Goal: Communication & Community: Ask a question

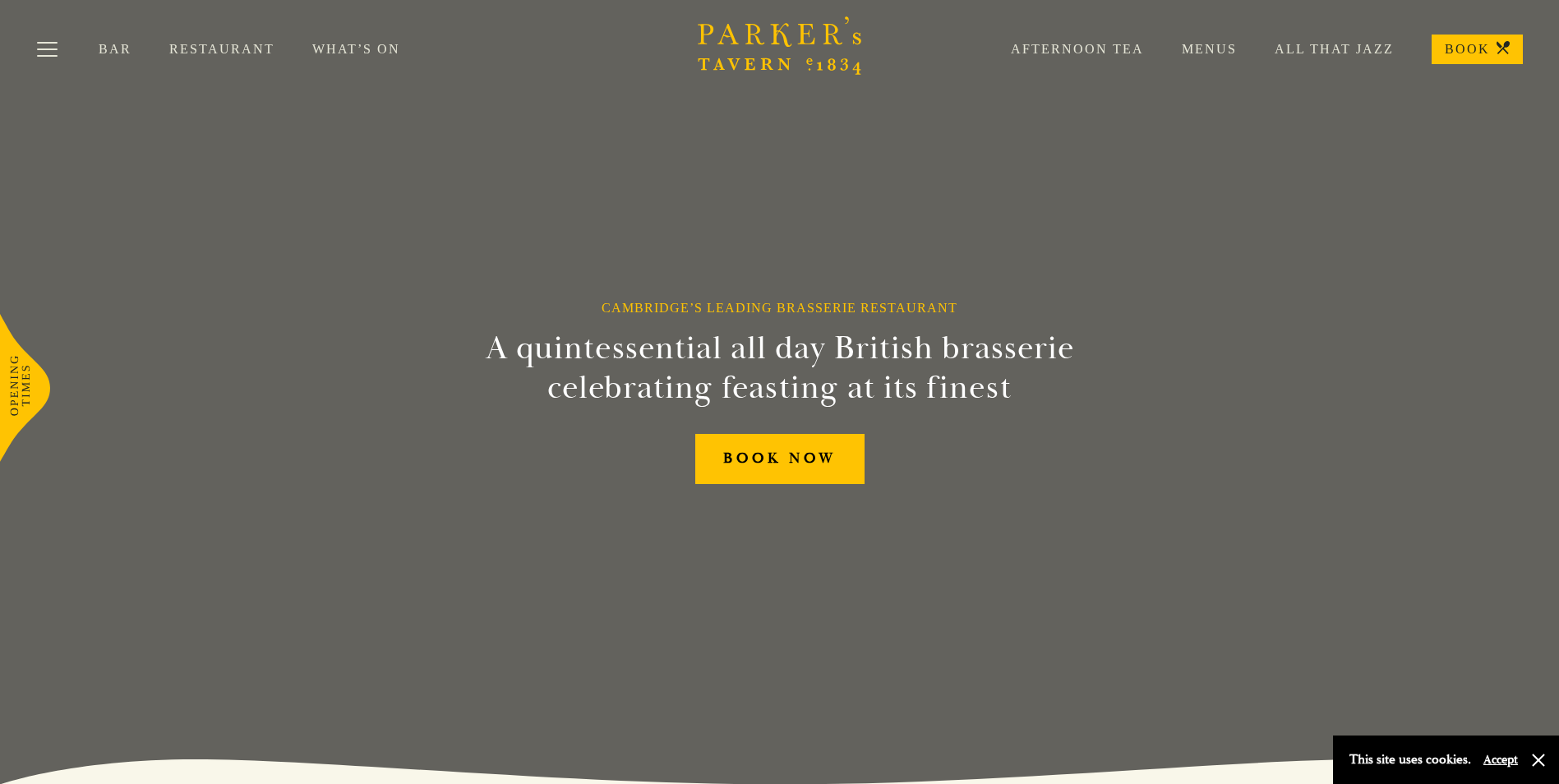
click at [1091, 51] on link "Afternoon Tea" at bounding box center [1058, 49] width 171 height 17
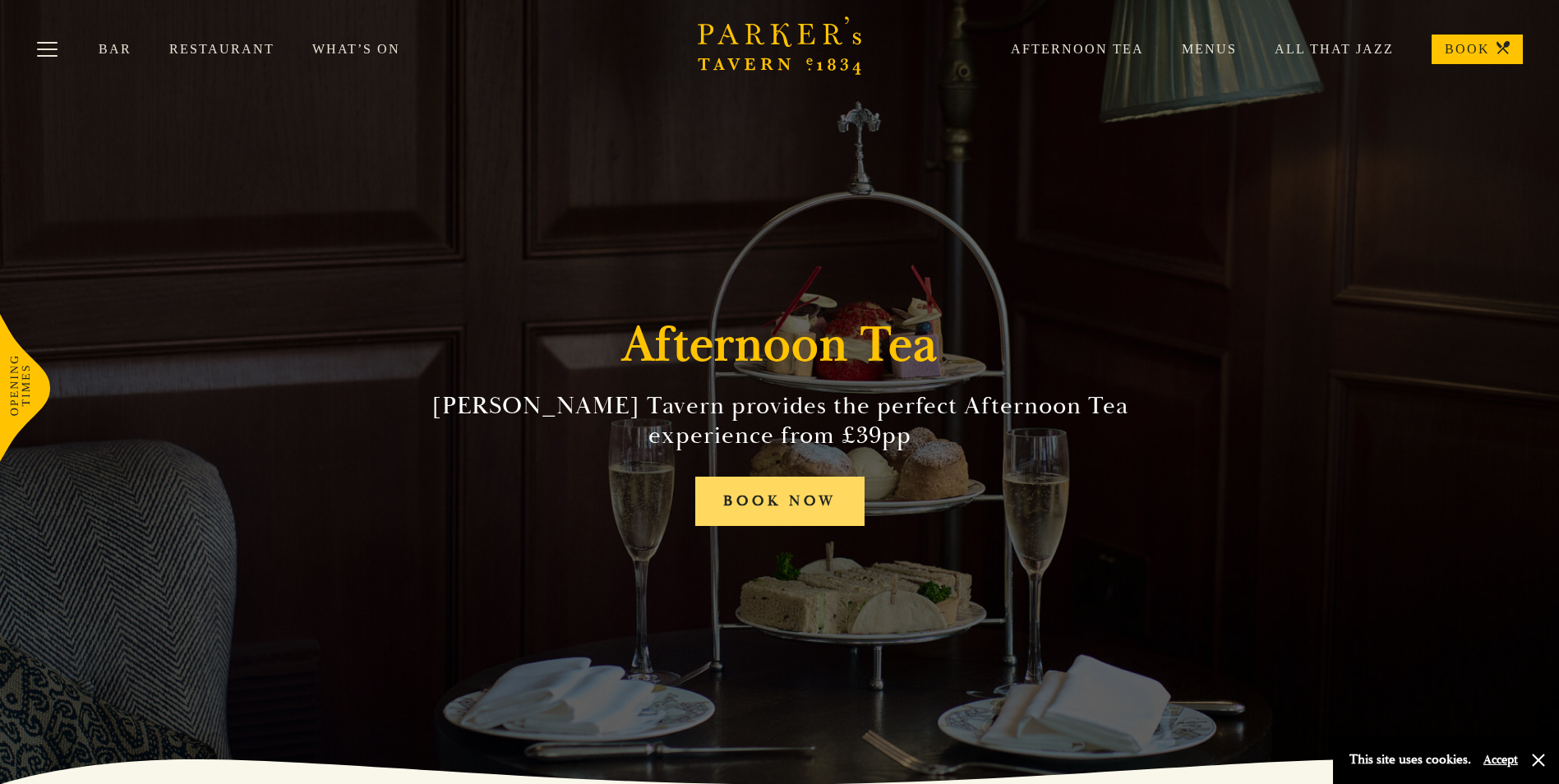
click at [811, 513] on link "BOOK NOW" at bounding box center [780, 501] width 169 height 50
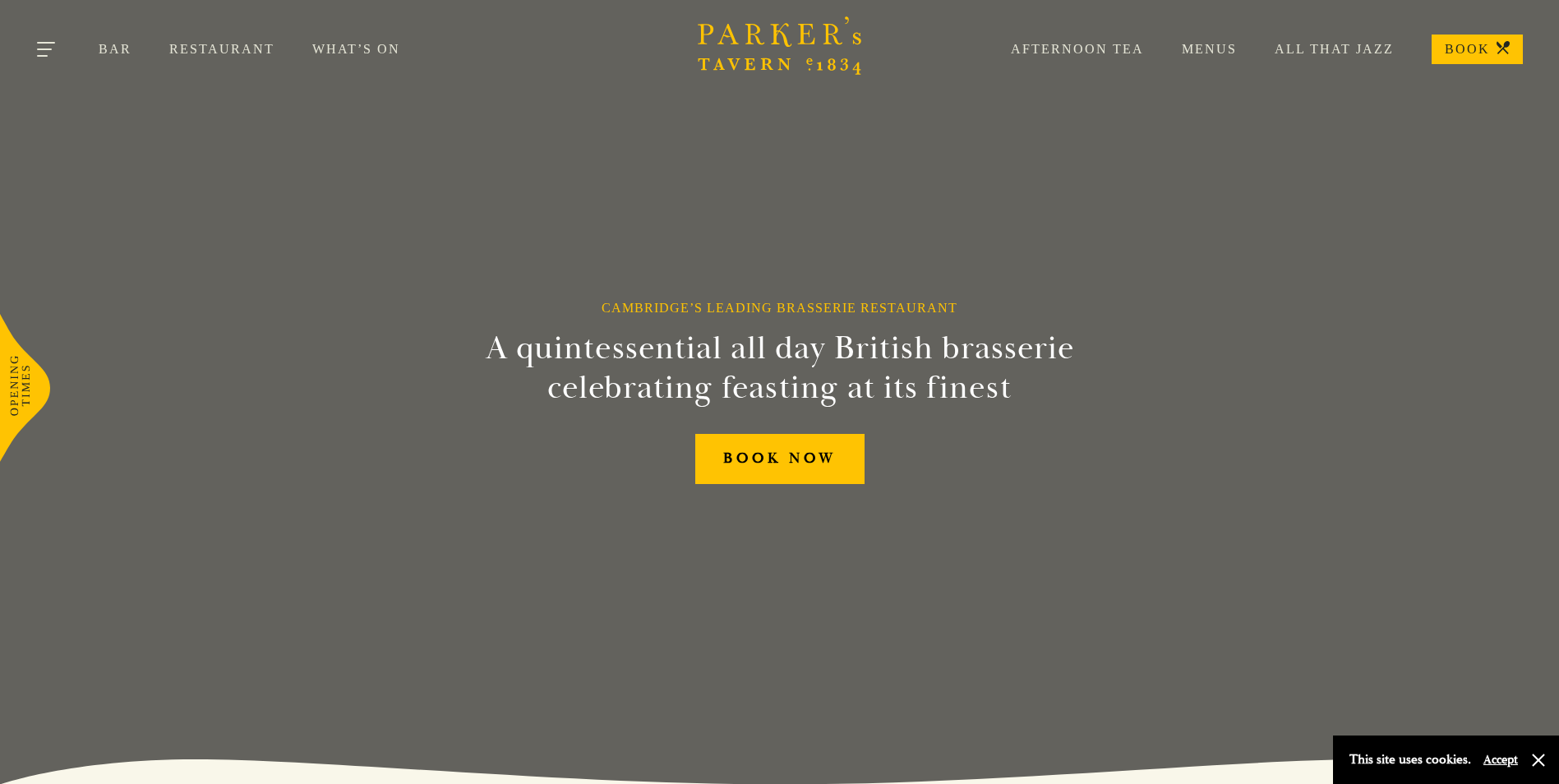
click at [45, 48] on button "Toggle navigation" at bounding box center [47, 52] width 70 height 70
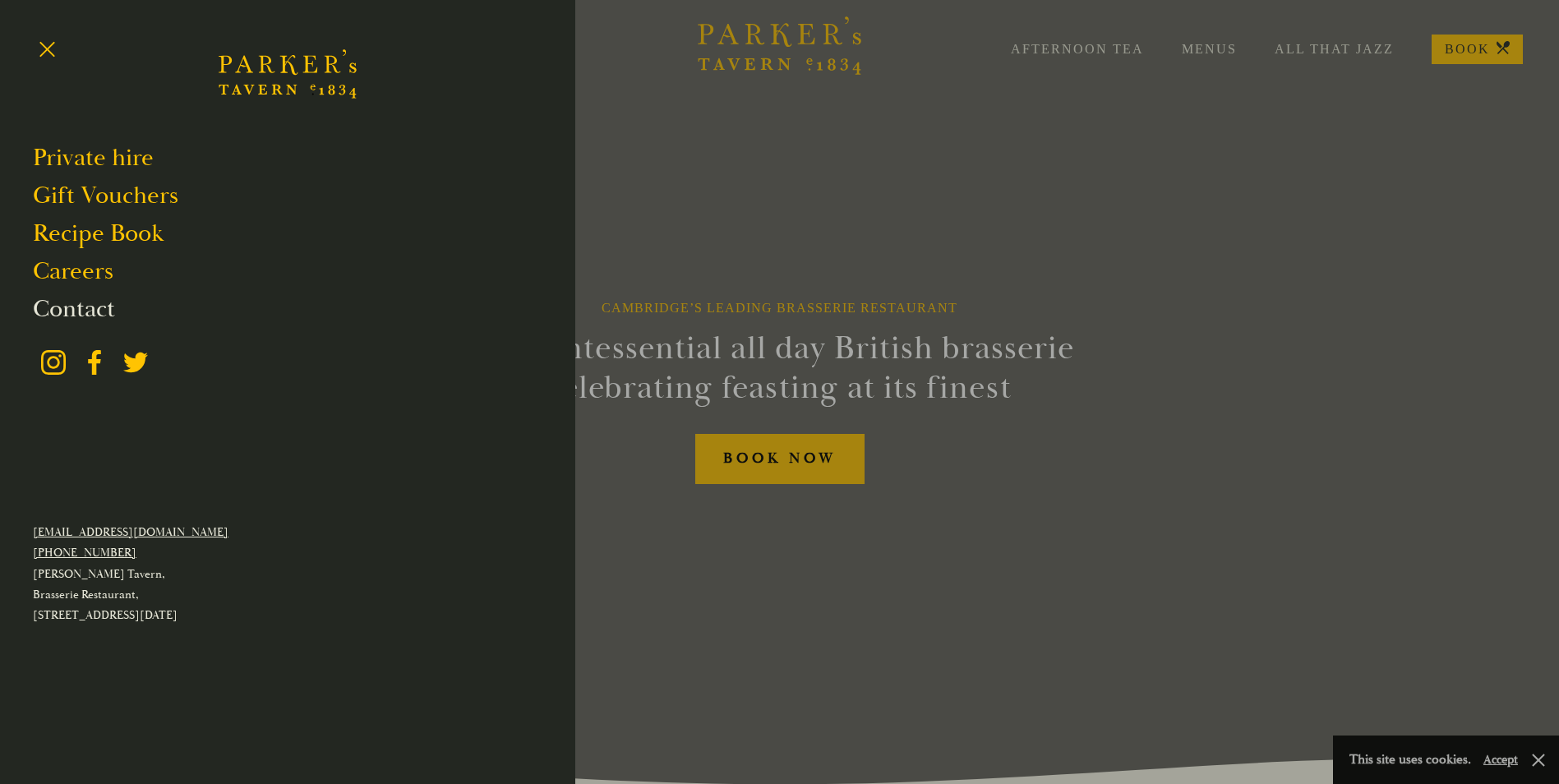
click at [81, 302] on link "Contact" at bounding box center [74, 309] width 82 height 31
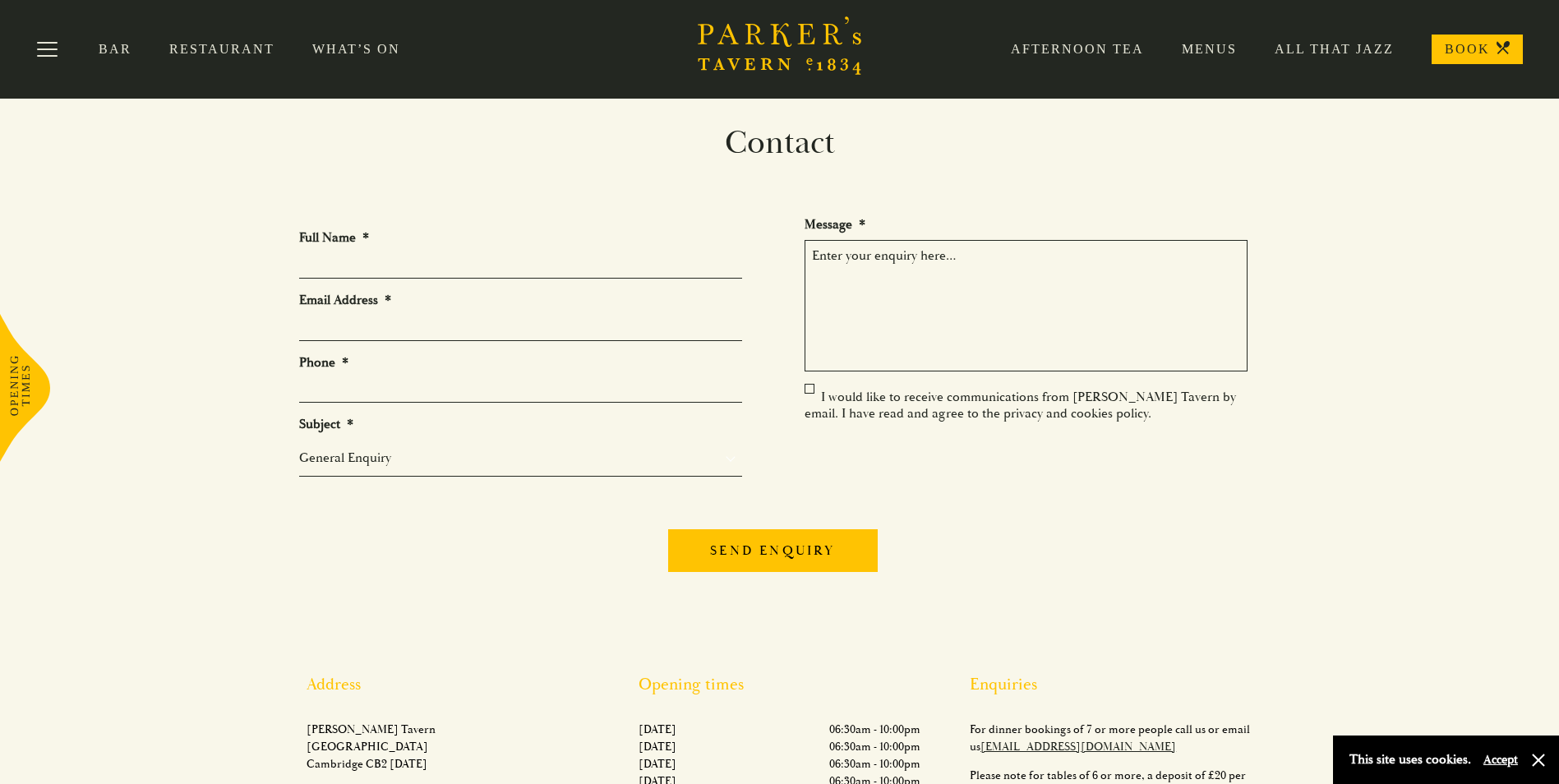
click at [432, 263] on input "Full Name *" at bounding box center [520, 266] width 443 height 26
type input "Zara McCaulay"
click at [200, 501] on section "Contact Full Name * Zara McCaulay Email Address * Phone * Subject * General Enq…" at bounding box center [780, 510] width 1559 height 774
click at [354, 326] on input "Email Address *" at bounding box center [520, 328] width 443 height 26
type input "zara.kobielusz@yahoo.co.uk"
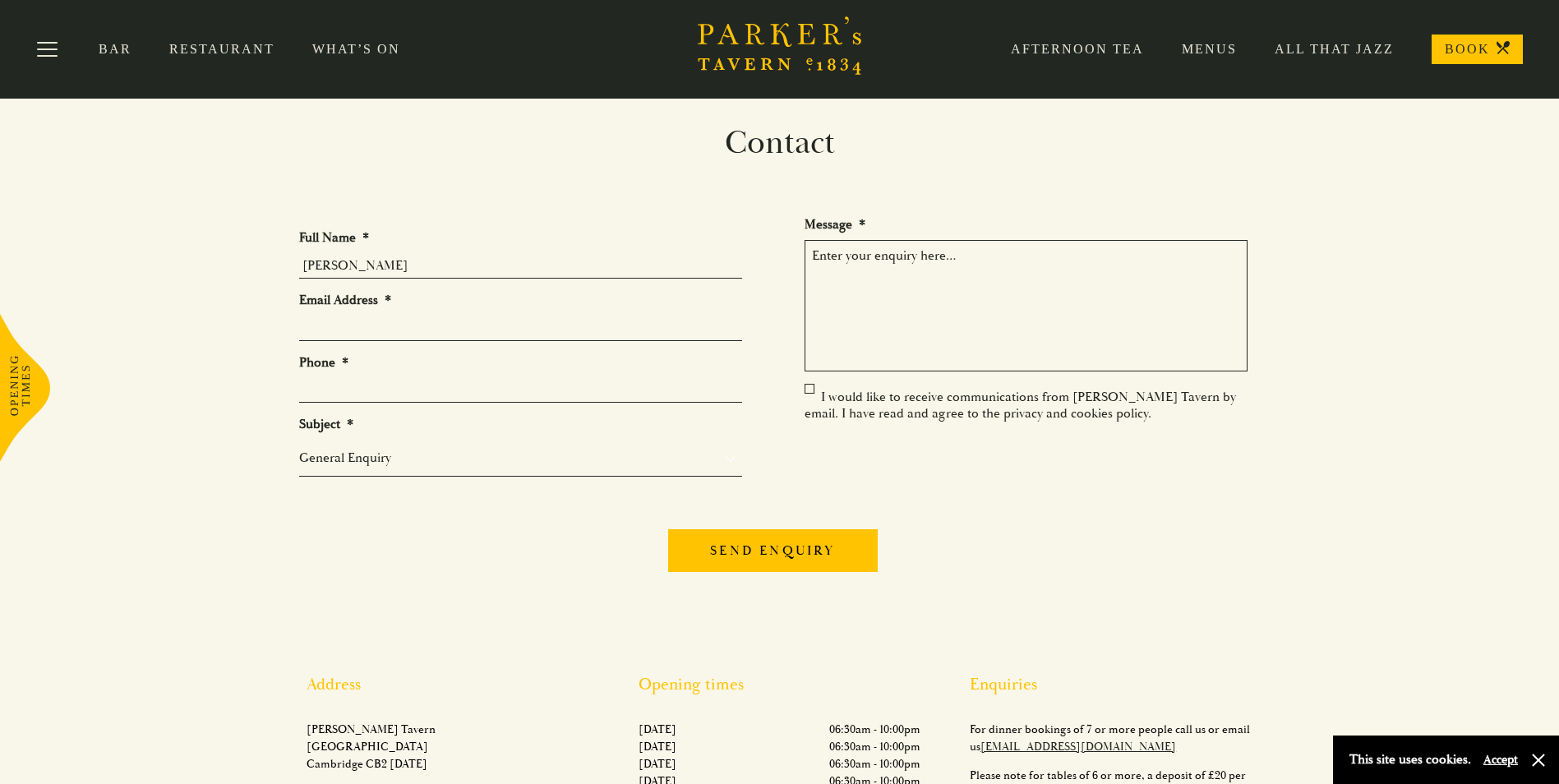
type input "07534526211"
click at [331, 536] on div "Send enquiry" at bounding box center [780, 548] width 961 height 64
click at [334, 464] on select "General Enquiry Private Bookings Group Bookings Events" at bounding box center [520, 457] width 443 height 20
click at [1095, 307] on textarea "Message *" at bounding box center [1026, 305] width 443 height 131
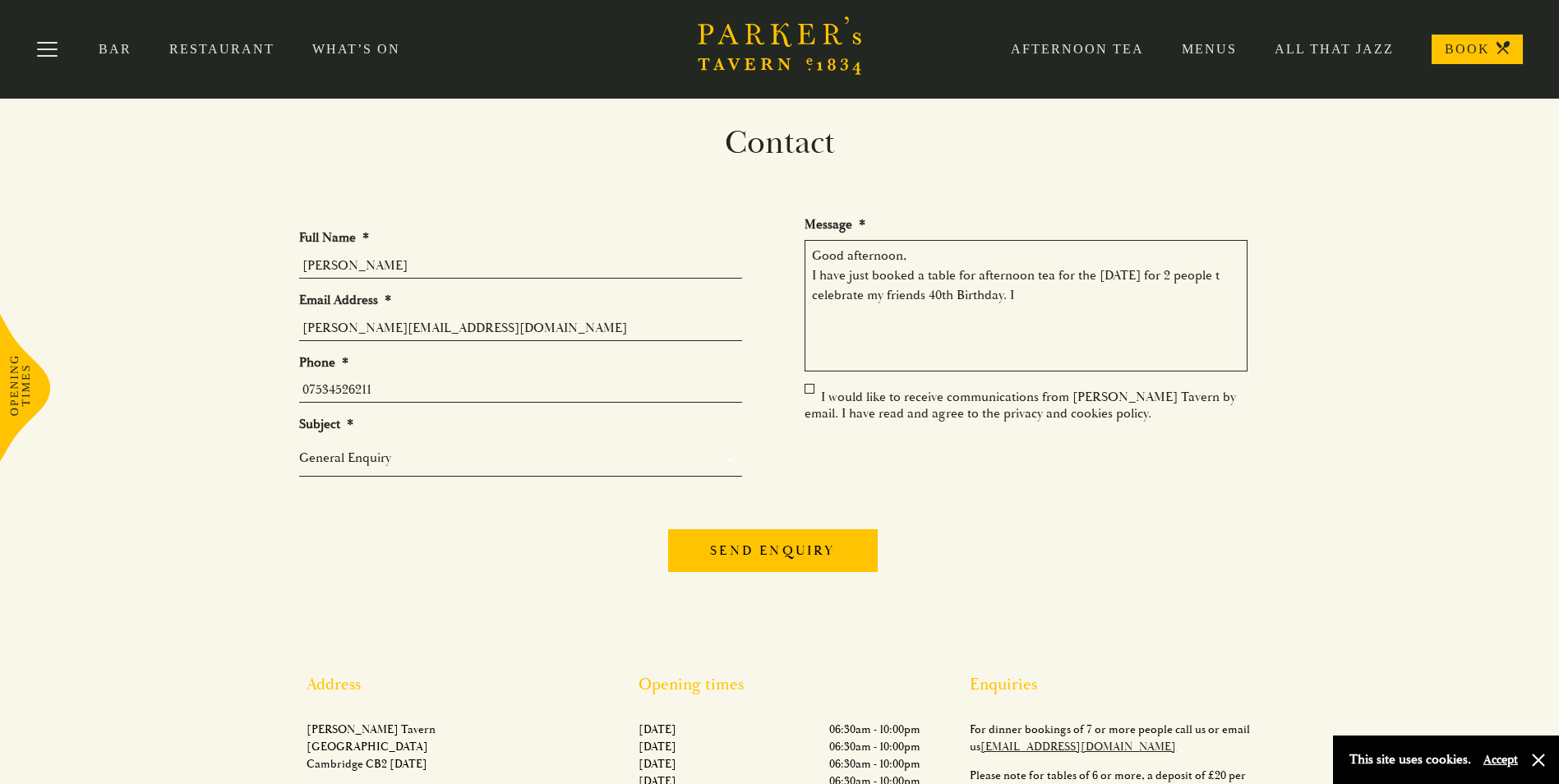
click at [858, 296] on textarea "Good afternoon, I have just booked a table for afternoon tea for the 08th of Ma…" at bounding box center [1026, 305] width 443 height 131
click at [1091, 295] on textarea "Good afternoon, I have just booked a table for afternoon tea for the 08th of Ma…" at bounding box center [1026, 305] width 443 height 131
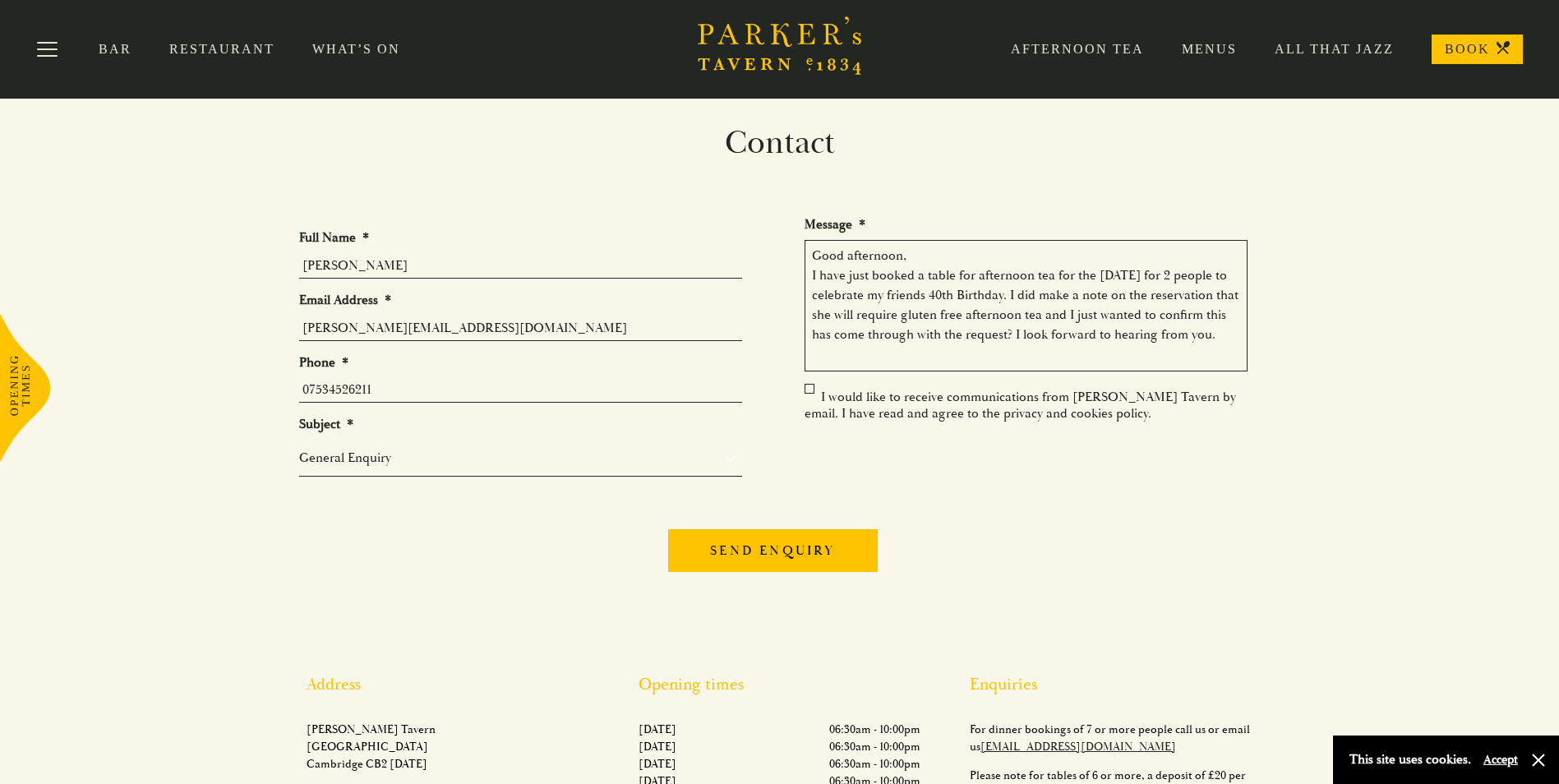
type textarea "Good afternoon, I have just booked a table for afternoon tea for the 08th of Ma…"
click at [788, 548] on input "Send enquiry" at bounding box center [773, 550] width 209 height 43
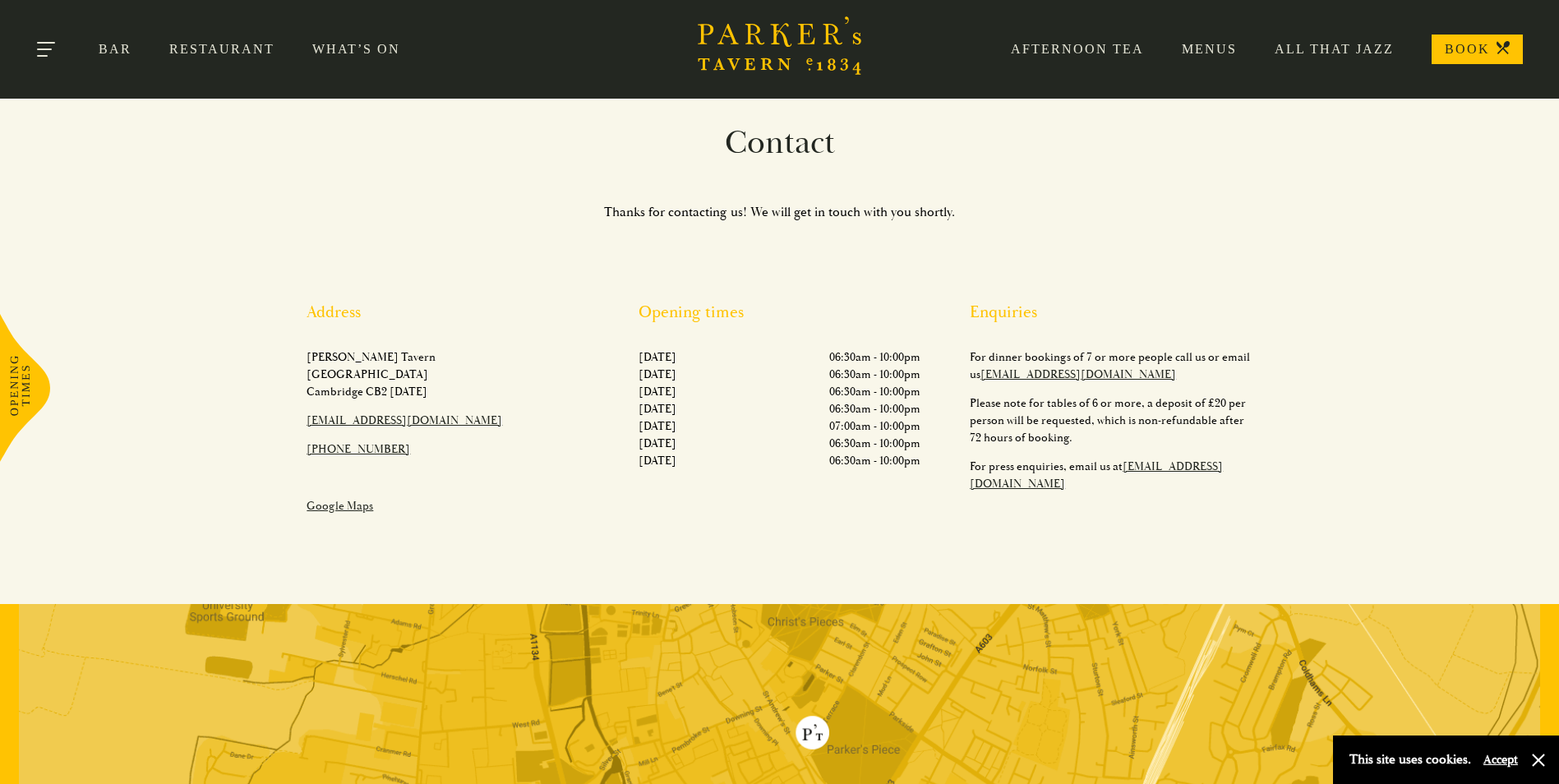
click at [48, 52] on button "Toggle navigation" at bounding box center [47, 52] width 70 height 70
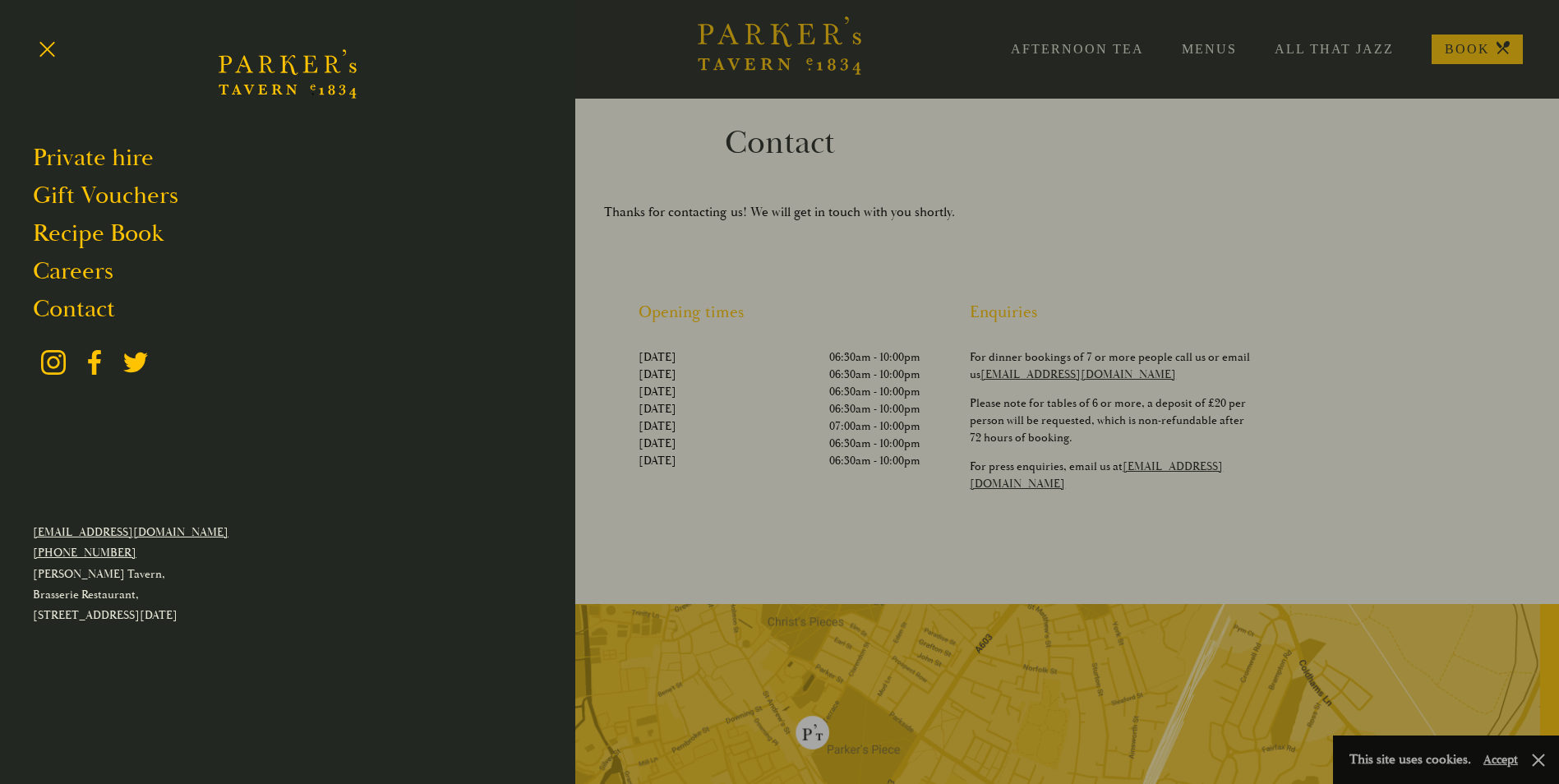
click at [1164, 68] on div at bounding box center [780, 392] width 1559 height 784
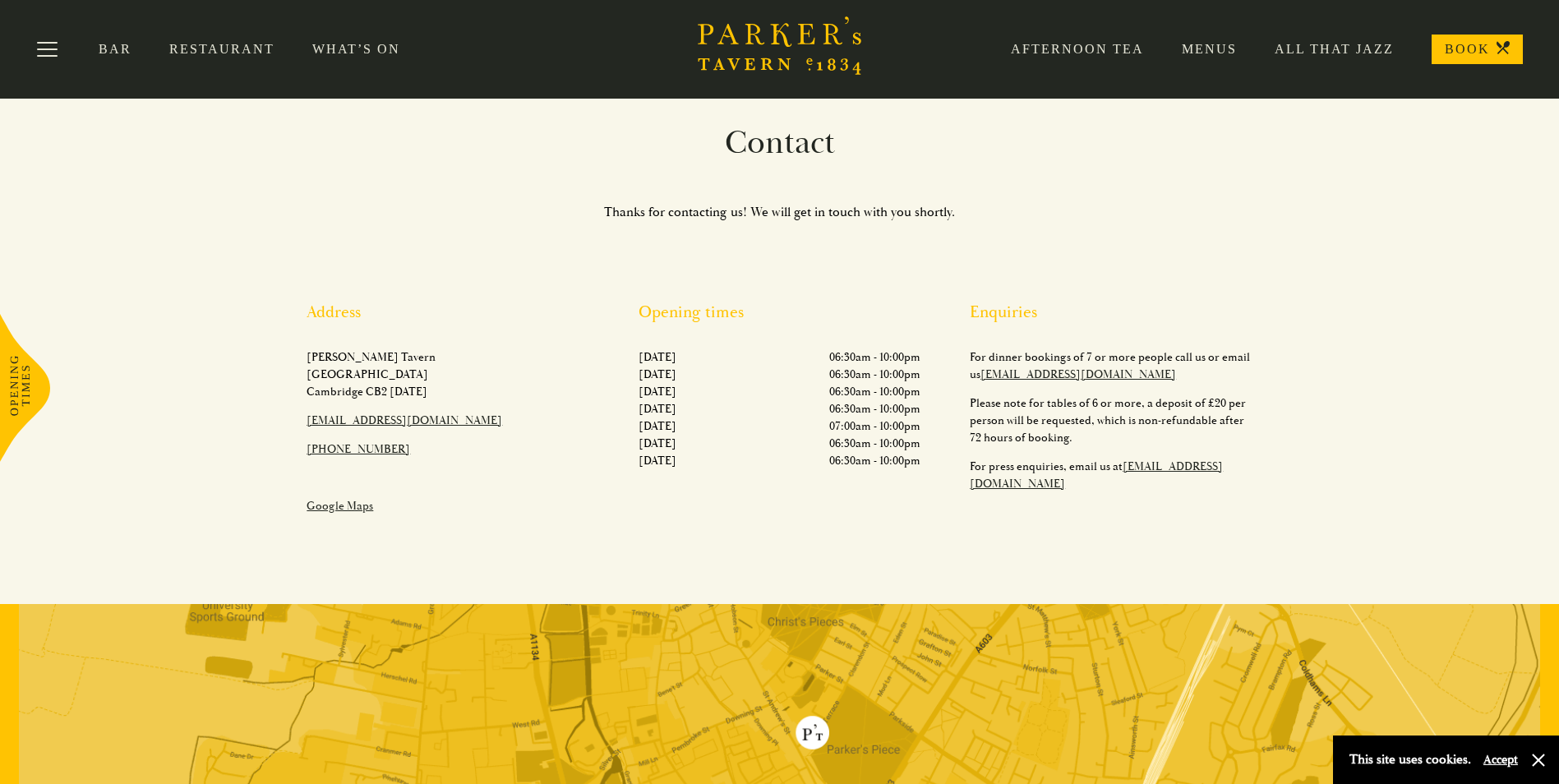
click at [1087, 46] on link "Afternoon Tea" at bounding box center [1058, 49] width 171 height 17
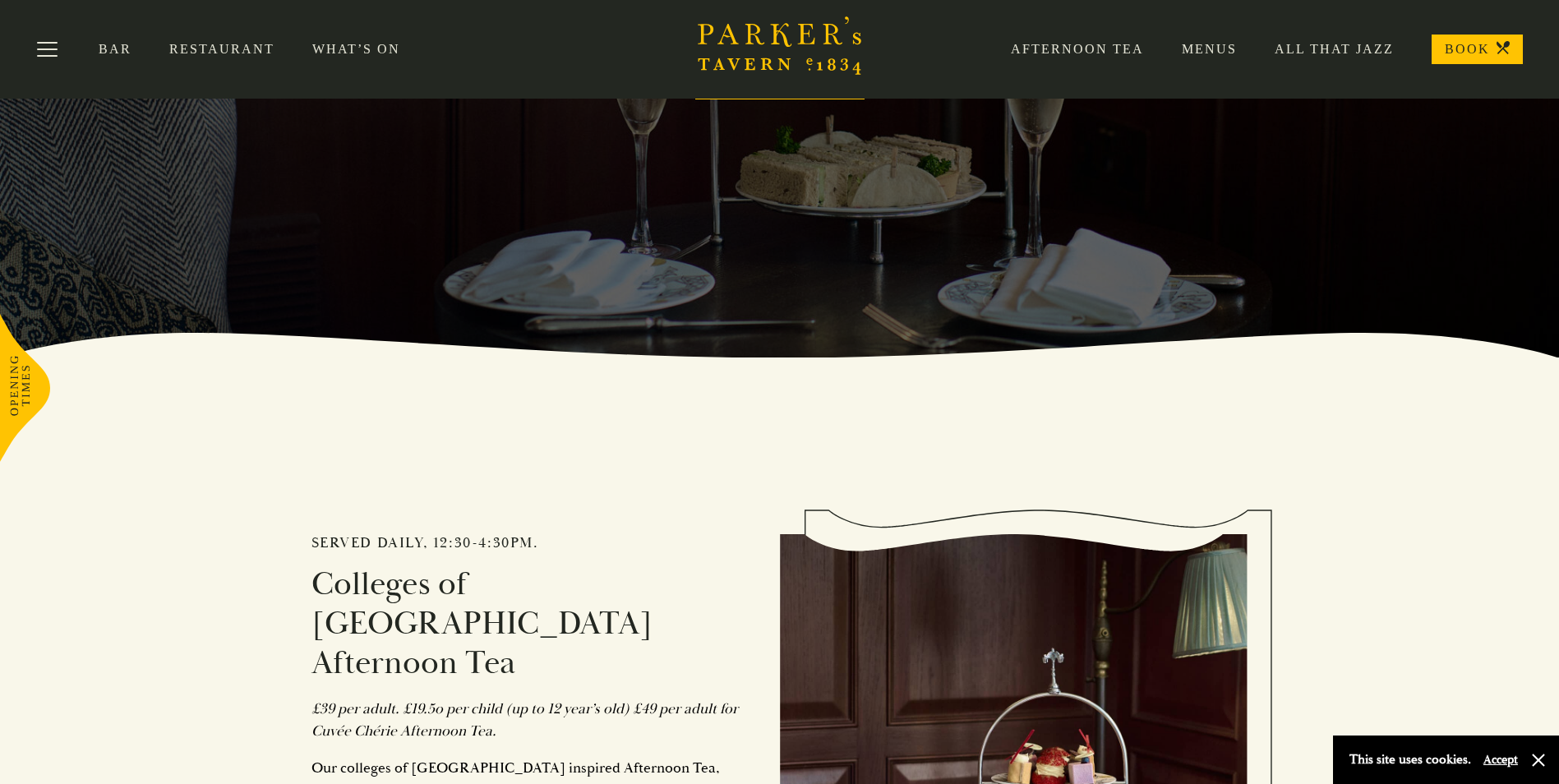
scroll to position [413, 0]
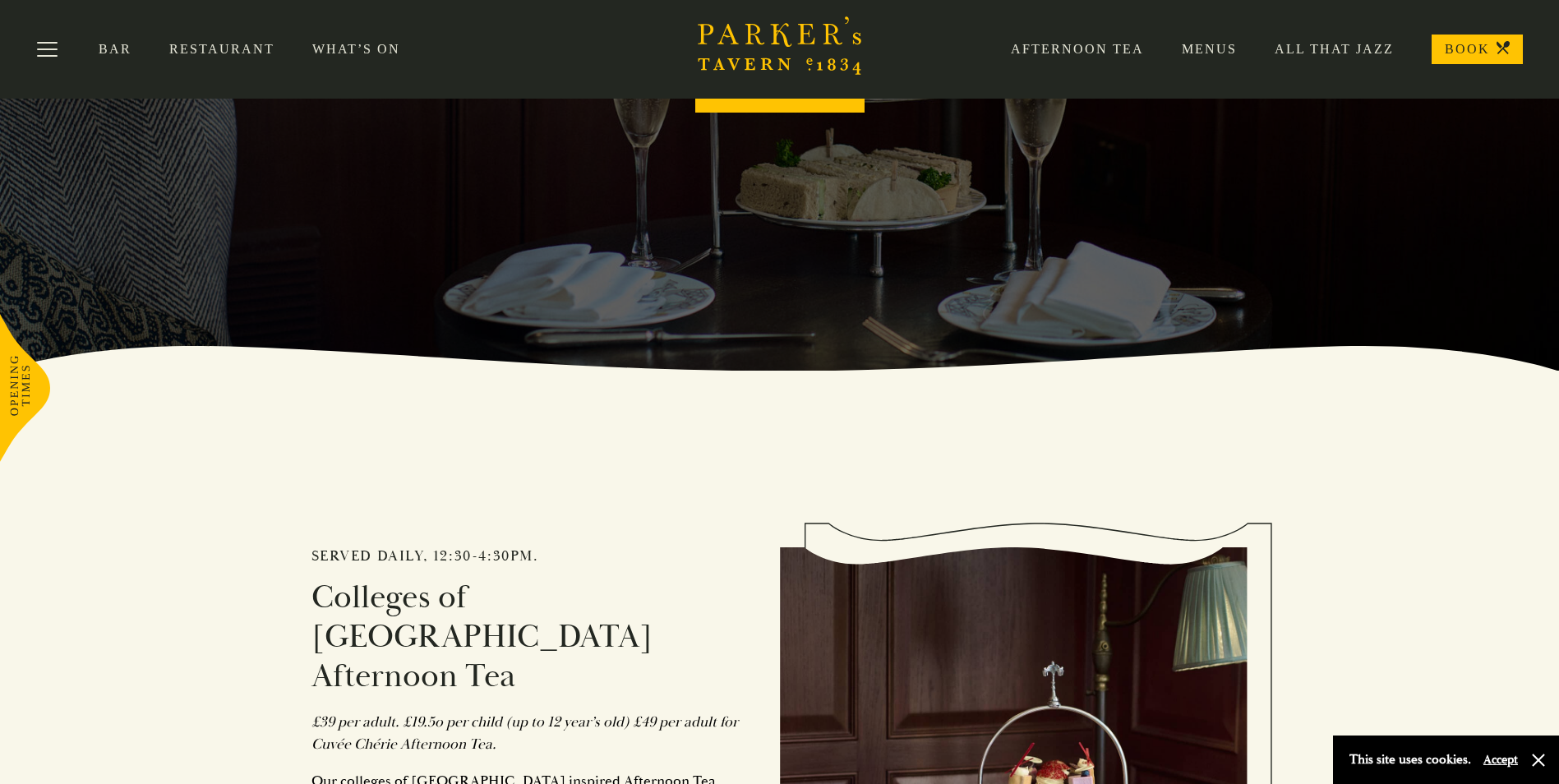
click at [1220, 43] on link "Menus" at bounding box center [1190, 49] width 93 height 17
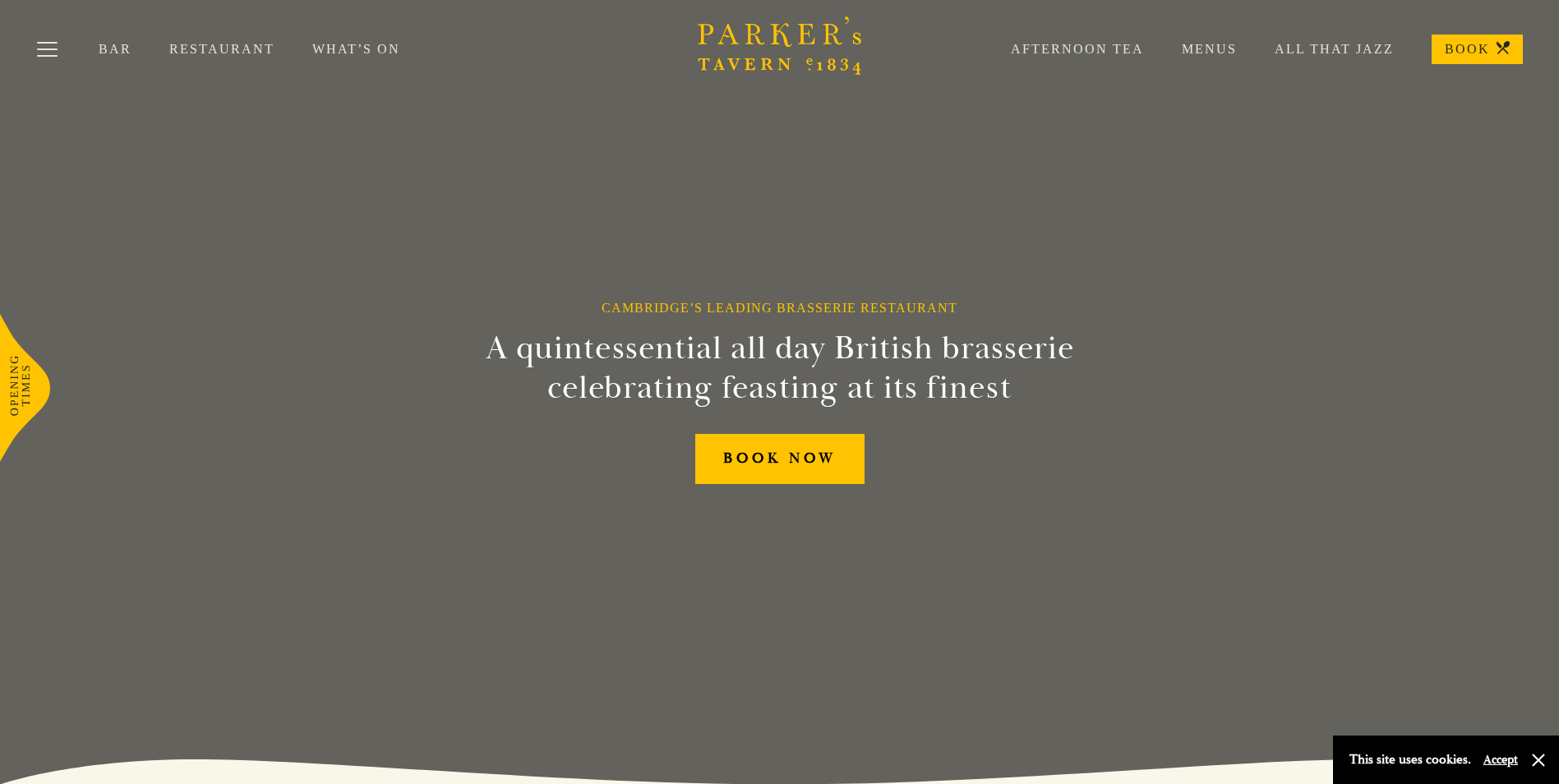
click at [1073, 35] on div "Afternoon Tea Menus All That Jazz BOOK" at bounding box center [1248, 49] width 550 height 29
click at [1073, 45] on link "Afternoon Tea" at bounding box center [1058, 49] width 171 height 17
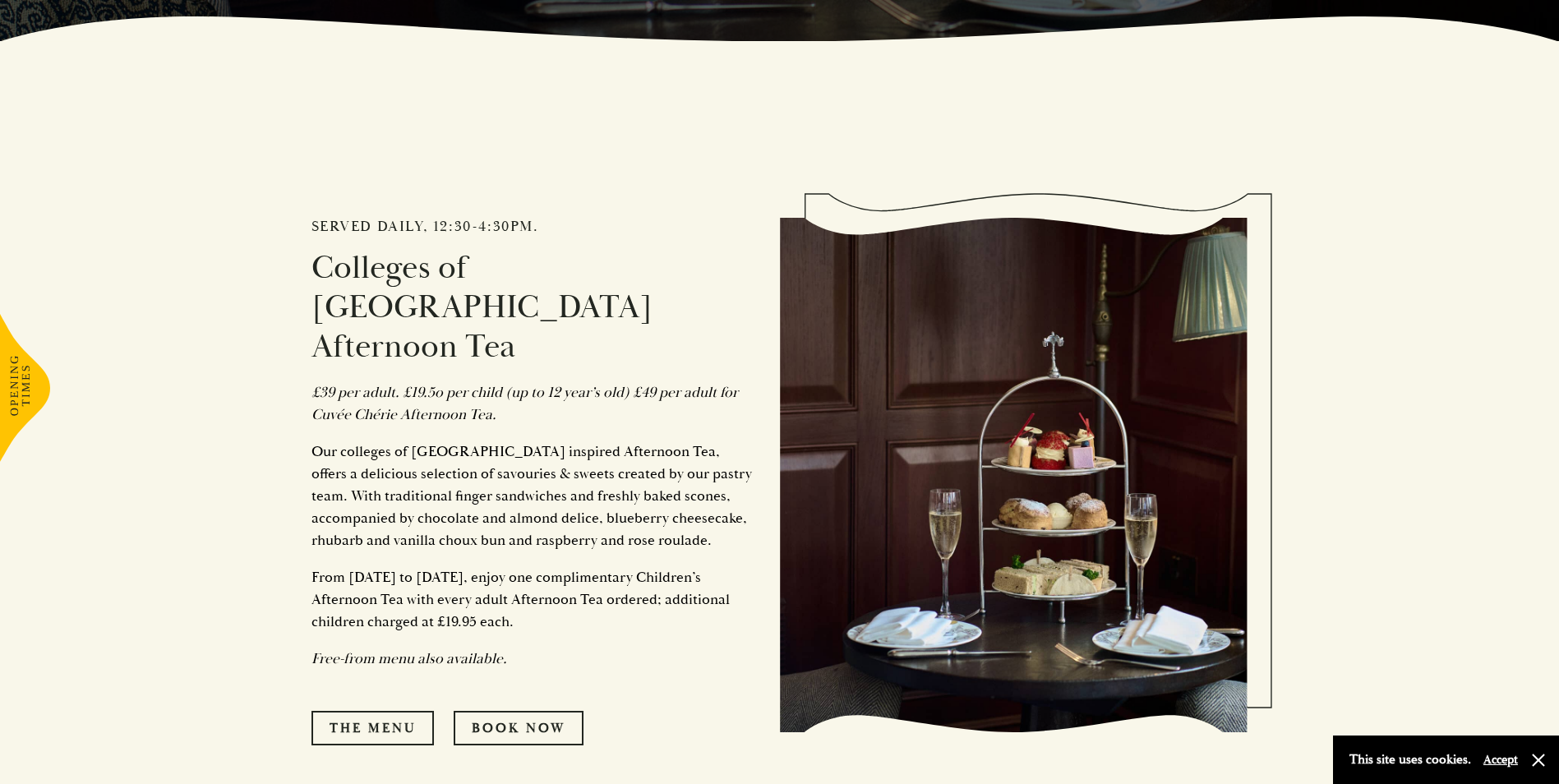
scroll to position [756, 0]
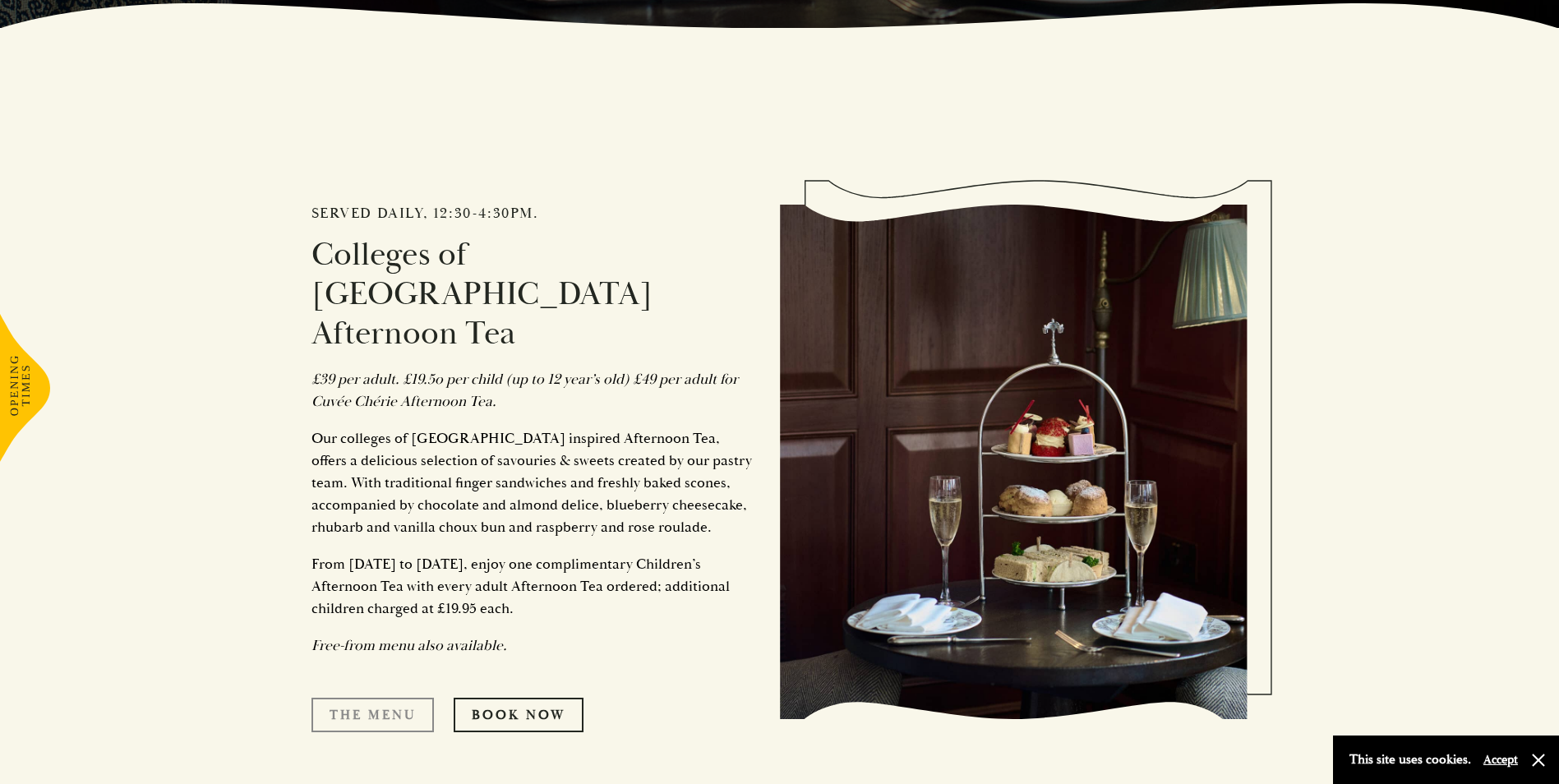
click at [351, 698] on link "The Menu" at bounding box center [372, 714] width 123 height 34
